Goal: Task Accomplishment & Management: Manage account settings

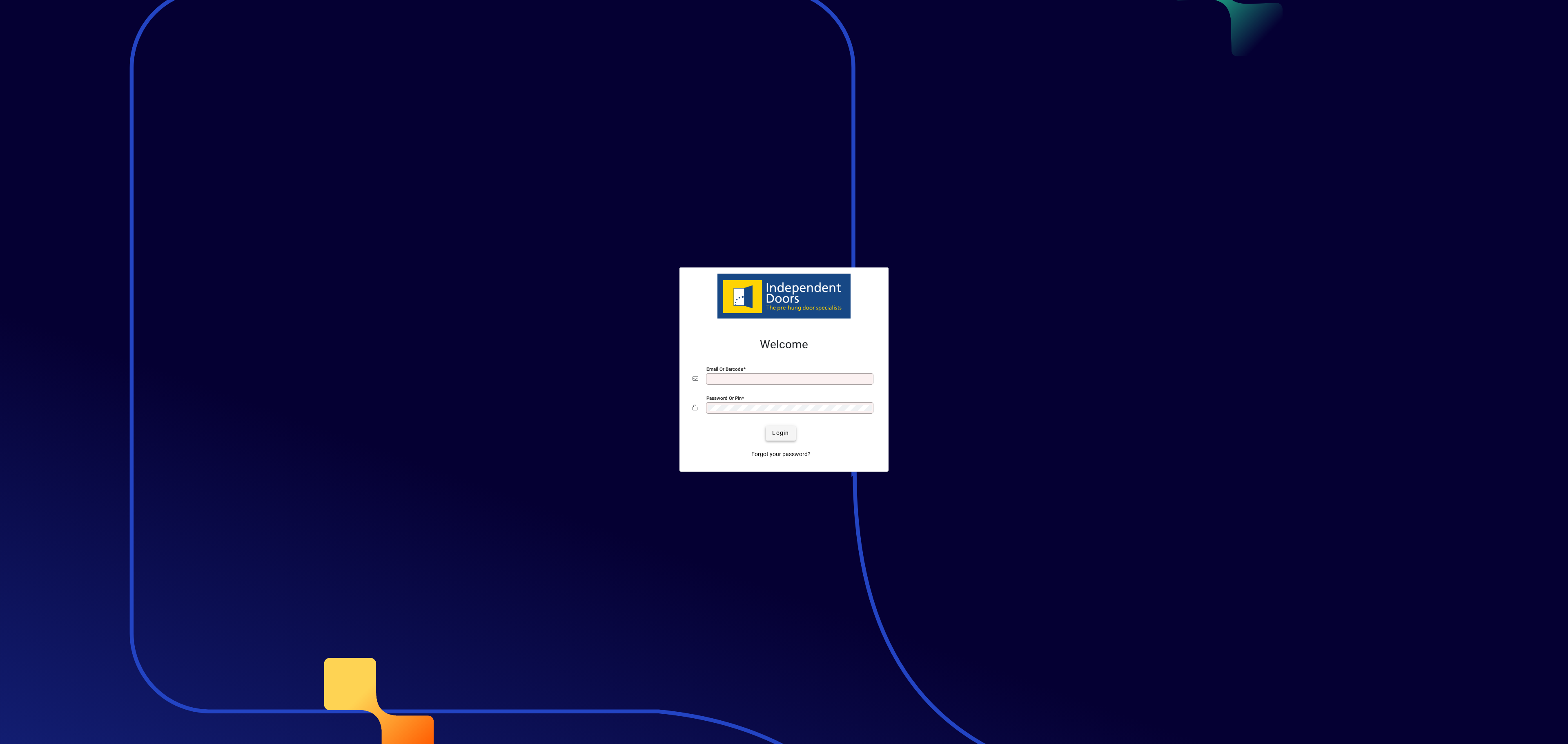
type input "**********"
click at [782, 437] on span "Login" at bounding box center [781, 433] width 17 height 9
